Goal: Find specific page/section: Find specific page/section

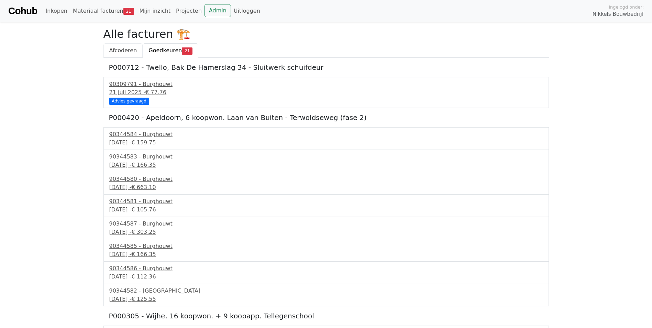
click at [123, 48] on span "Afcoderen" at bounding box center [123, 50] width 28 height 7
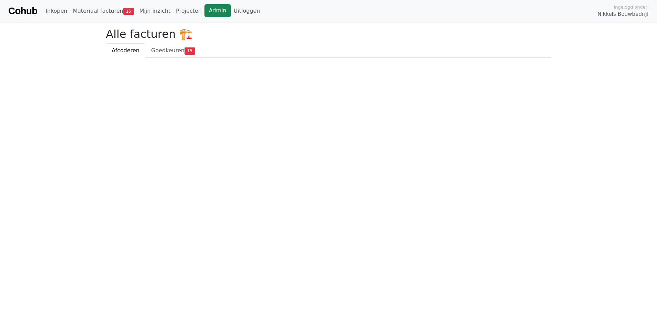
click at [204, 11] on link "Admin" at bounding box center [217, 10] width 26 height 13
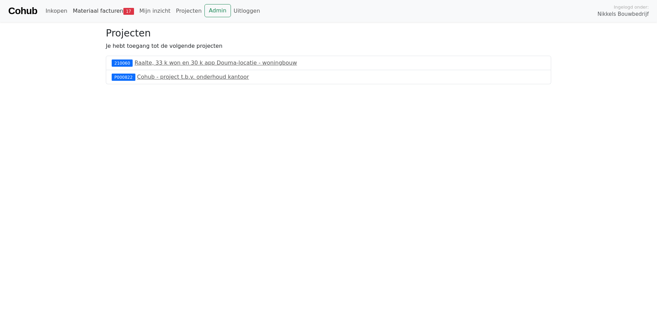
click at [90, 13] on link "Materiaal facturen 17" at bounding box center [103, 11] width 67 height 14
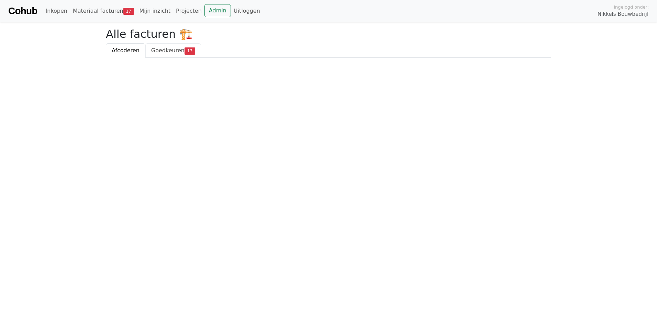
click at [155, 48] on span "Goedkeuren" at bounding box center [167, 50] width 33 height 7
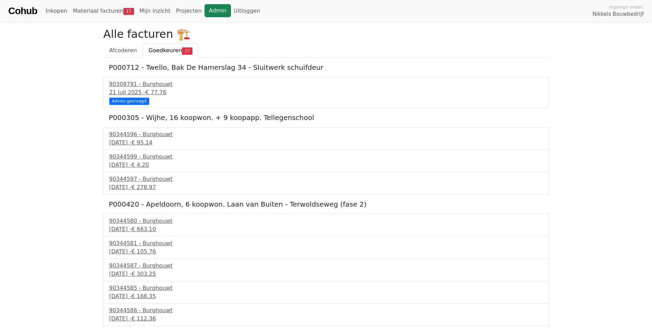
click at [204, 10] on link "Admin" at bounding box center [217, 10] width 26 height 13
